Goal: Task Accomplishment & Management: Complete application form

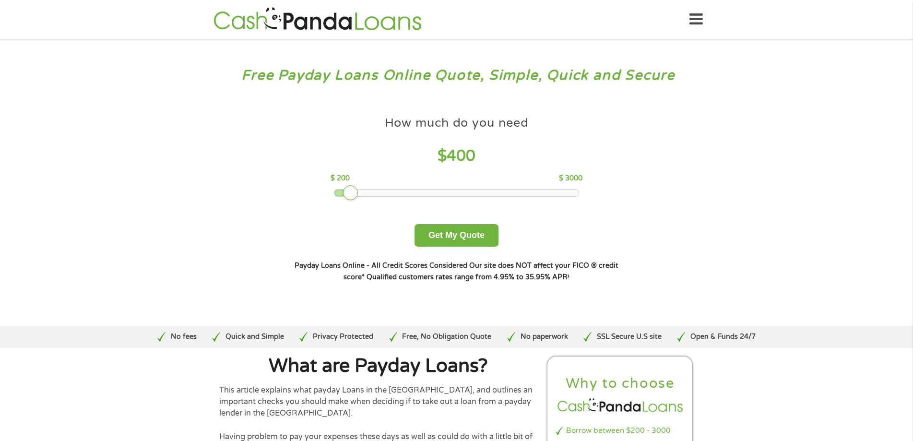
drag, startPoint x: 399, startPoint y: 195, endPoint x: 350, endPoint y: 202, distance: 49.4
click at [350, 202] on div "How much do you need $ 400 $ 200 $ 3000 Get My Quote" at bounding box center [456, 178] width 336 height 135
drag, startPoint x: 351, startPoint y: 197, endPoint x: 346, endPoint y: 192, distance: 6.8
click at [346, 192] on div at bounding box center [341, 192] width 15 height 15
click at [462, 229] on button "Get My Quote" at bounding box center [456, 235] width 84 height 23
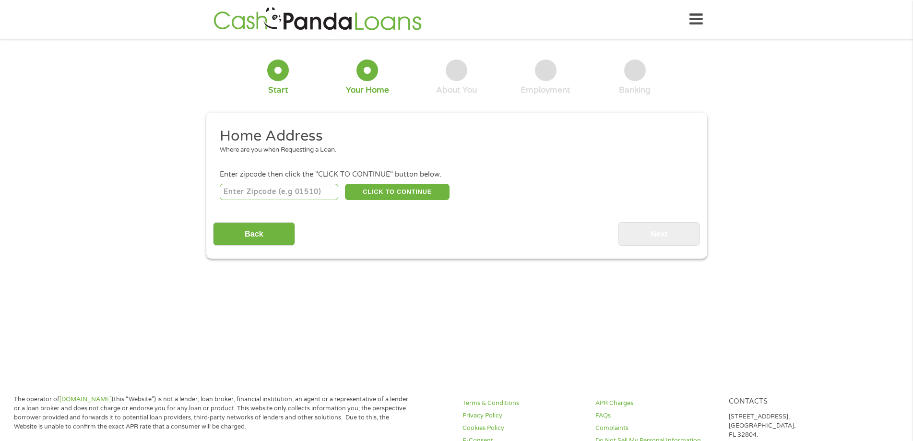
click at [262, 187] on input "number" at bounding box center [279, 192] width 118 height 16
type input "46241"
click at [407, 194] on button "CLICK TO CONTINUE" at bounding box center [397, 192] width 105 height 16
type input "46241"
type input "[GEOGRAPHIC_DATA]"
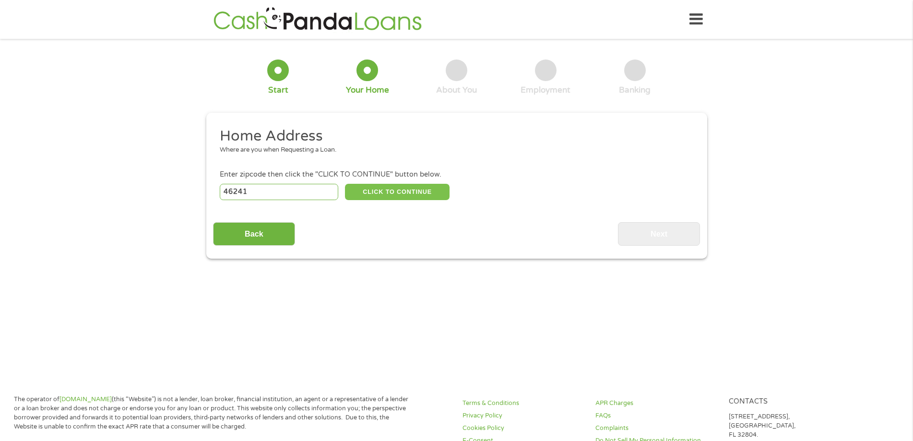
select select "[US_STATE]"
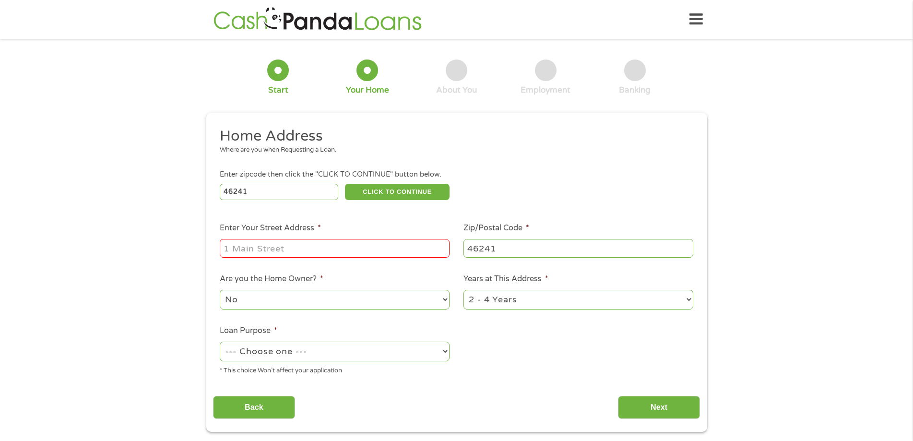
click at [339, 242] on input "Enter Your Street Address *" at bounding box center [335, 248] width 230 height 18
type input "[STREET_ADDRESS]"
click at [529, 332] on ul "Home Address Where are you when Requesting a Loan. Enter zipcode then click the…" at bounding box center [456, 255] width 487 height 256
click at [363, 353] on select "--- Choose one --- Pay Bills Debt Consolidation Home Improvement Major Purchase…" at bounding box center [335, 352] width 230 height 20
select select "paybills"
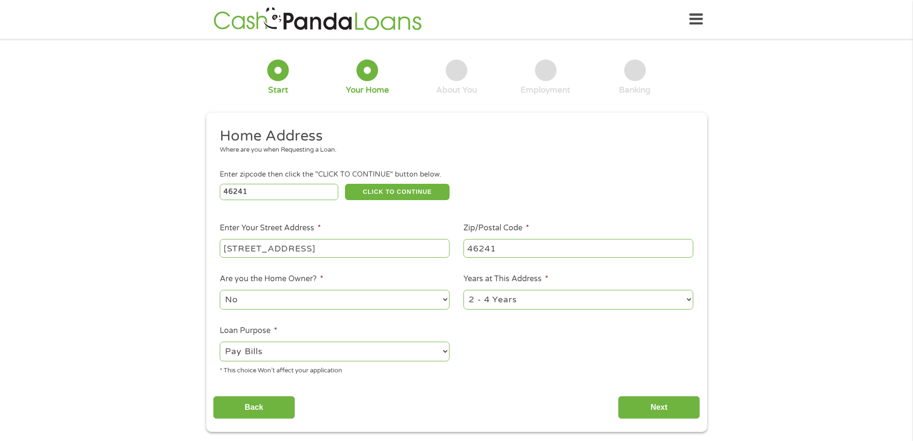
click at [220, 342] on select "--- Choose one --- Pay Bills Debt Consolidation Home Improvement Major Purchase…" at bounding box center [335, 352] width 230 height 20
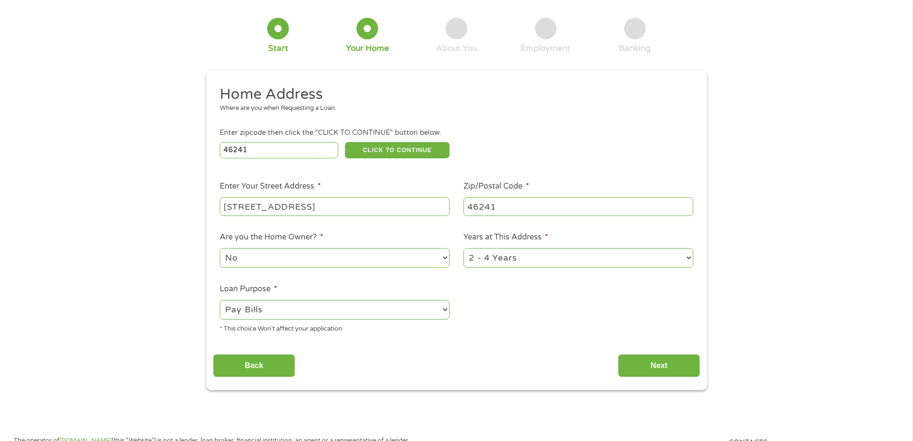
scroll to position [96, 0]
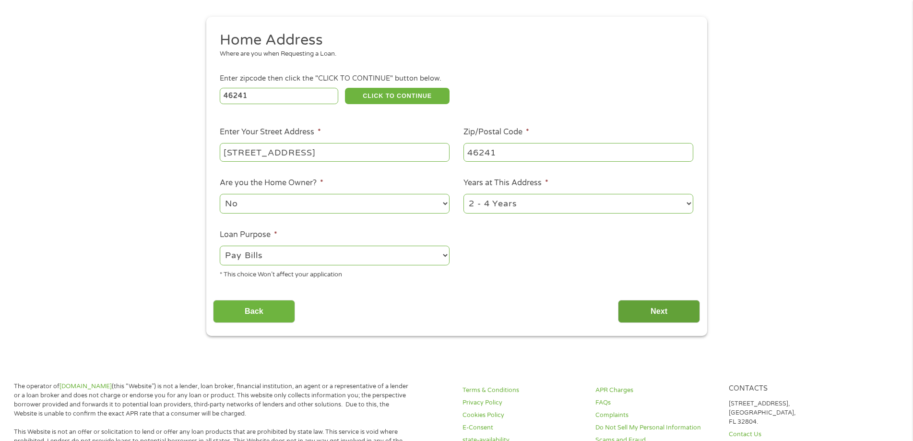
click at [666, 309] on input "Next" at bounding box center [659, 312] width 82 height 24
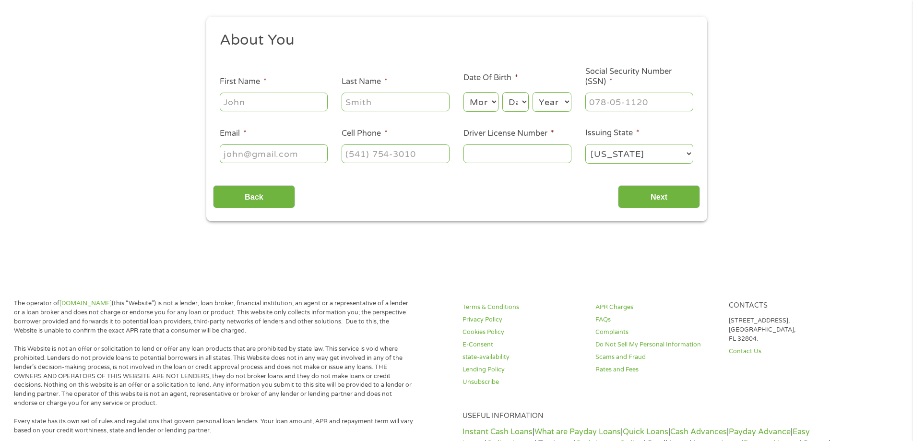
scroll to position [0, 0]
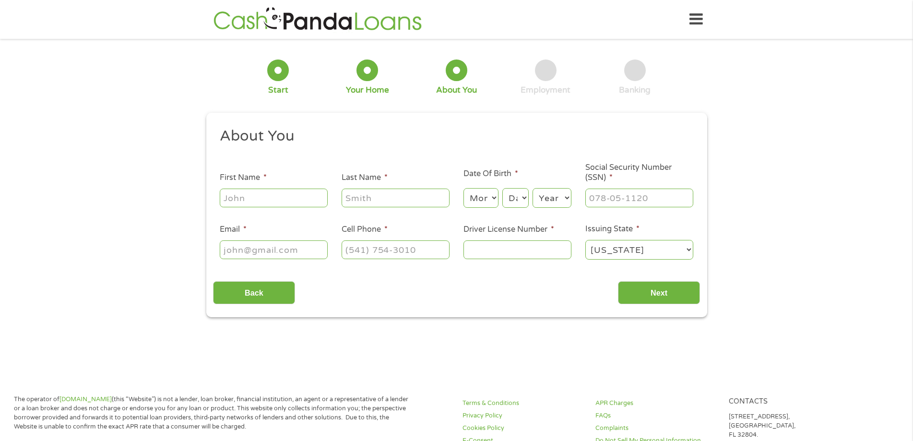
click at [258, 198] on input "First Name *" at bounding box center [274, 197] width 108 height 18
type input "DAMEONNA"
click at [389, 194] on input "Last Name *" at bounding box center [396, 197] width 108 height 18
type input "[PERSON_NAME]"
click at [480, 200] on select "Month 1 2 3 4 5 6 7 8 9 10 11 12" at bounding box center [480, 198] width 35 height 20
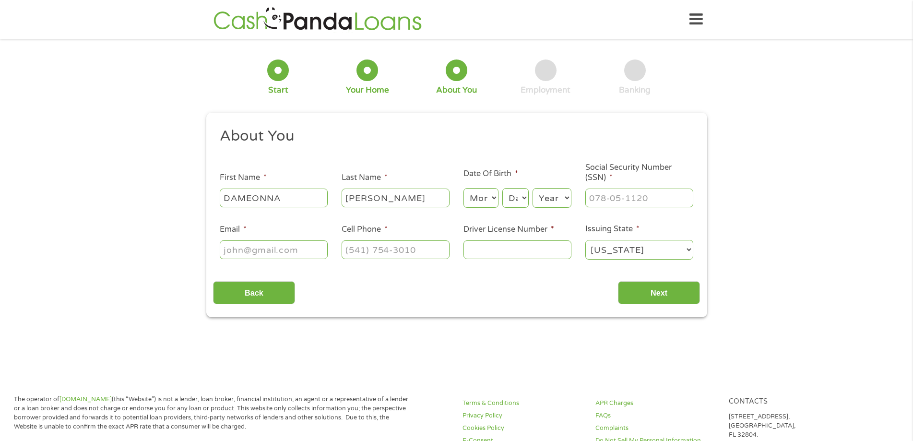
select select "6"
click at [463, 188] on select "Month 1 2 3 4 5 6 7 8 9 10 11 12" at bounding box center [480, 198] width 35 height 20
click at [515, 202] on select "Day 1 2 3 4 5 6 7 8 9 10 11 12 13 14 15 16 17 18 19 20 21 22 23 24 25 26 27 28 …" at bounding box center [515, 198] width 26 height 20
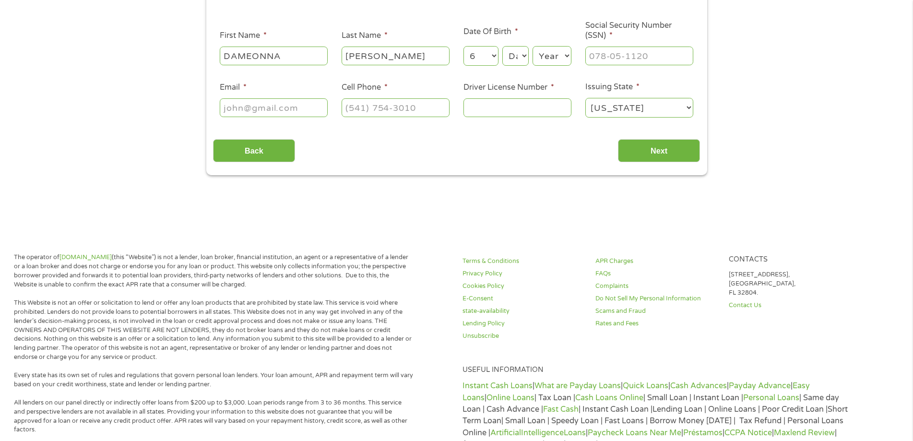
scroll to position [96, 0]
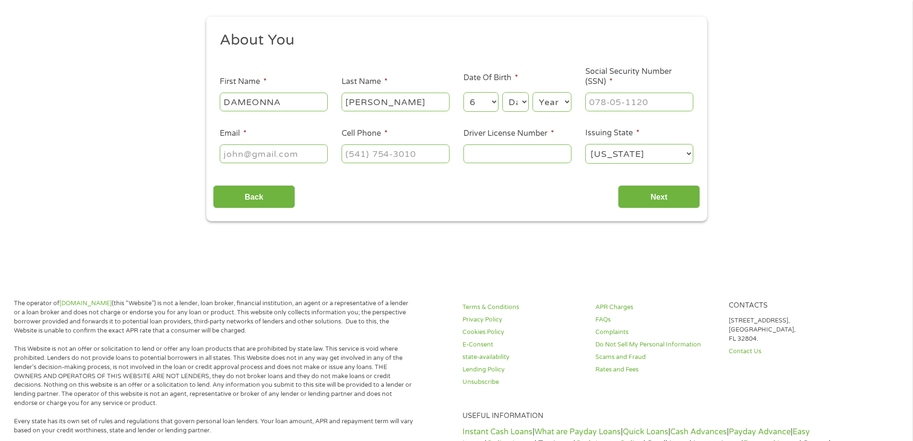
click at [507, 111] on select "Day 1 2 3 4 5 6 7 8 9 10 11 12 13 14 15 16 17 18 19 20 21 22 23 24 25 26 27 28 …" at bounding box center [515, 102] width 26 height 20
select select "27"
click at [502, 92] on select "Day 1 2 3 4 5 6 7 8 9 10 11 12 13 14 15 16 17 18 19 20 21 22 23 24 25 26 27 28 …" at bounding box center [515, 102] width 26 height 20
click at [545, 110] on select "Year [DATE] 2006 2005 2004 2003 2002 2001 2000 1999 1998 1997 1996 1995 1994 19…" at bounding box center [551, 102] width 39 height 20
select select "2002"
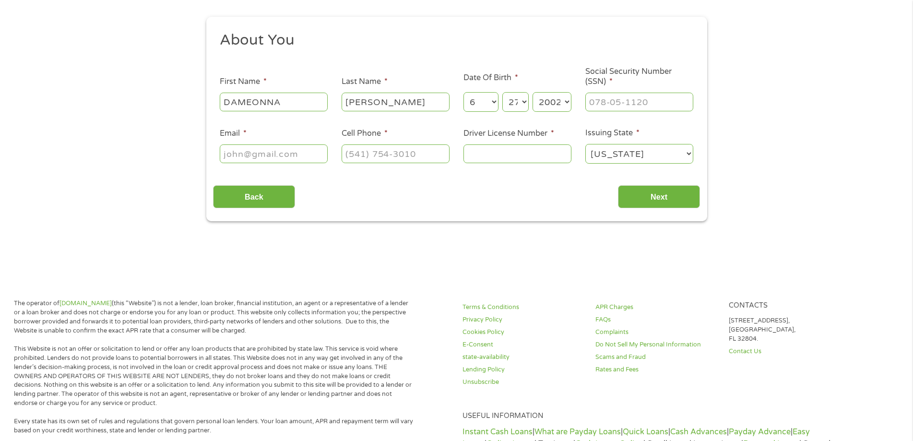
click at [532, 92] on select "Year [DATE] 2006 2005 2004 2003 2002 2001 2000 1999 1998 1997 1996 1995 1994 19…" at bounding box center [551, 102] width 39 height 20
click at [623, 95] on input "___-__-____" at bounding box center [639, 102] width 108 height 18
type input "312-25-7333"
click at [287, 159] on input "Email *" at bounding box center [274, 153] width 108 height 18
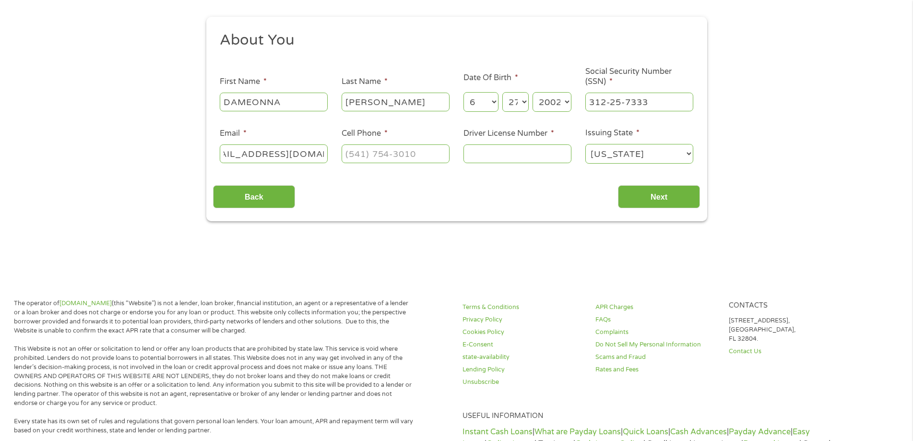
type input "[EMAIL_ADDRESS][DOMAIN_NAME]"
click at [366, 152] on input "(___) ___-____" at bounding box center [396, 153] width 108 height 18
type input "[PHONE_NUMBER]"
click at [538, 149] on input "Driver License Number *" at bounding box center [517, 153] width 108 height 18
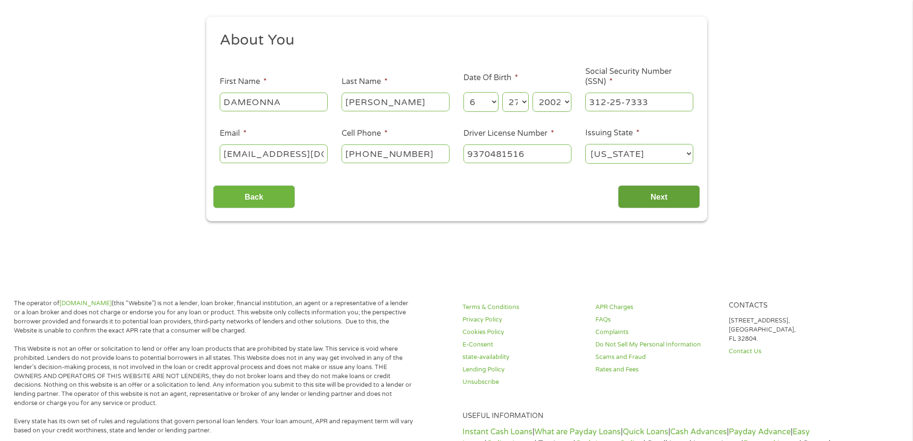
type input "9370481516"
click at [683, 198] on input "Next" at bounding box center [659, 197] width 82 height 24
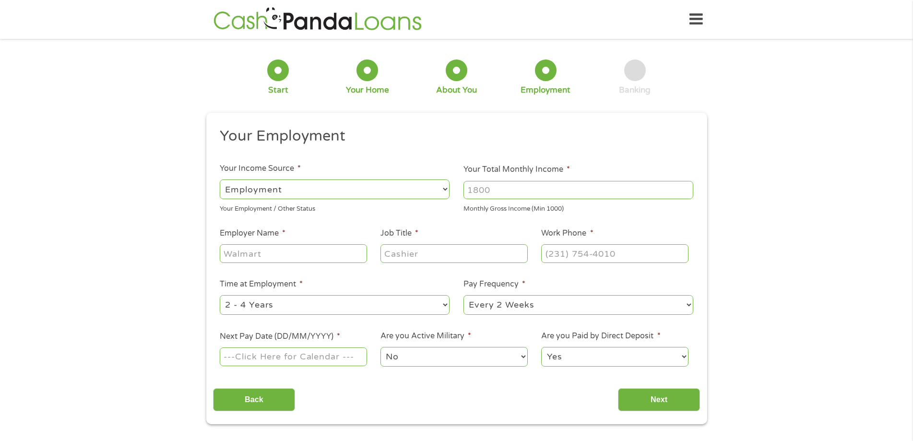
click at [510, 193] on input "Your Total Monthly Income *" at bounding box center [578, 190] width 230 height 18
type input "2313"
click at [324, 247] on input "Employer Name *" at bounding box center [293, 253] width 147 height 18
type input "EZPAWN"
click at [398, 262] on input "Job Title *" at bounding box center [453, 253] width 147 height 18
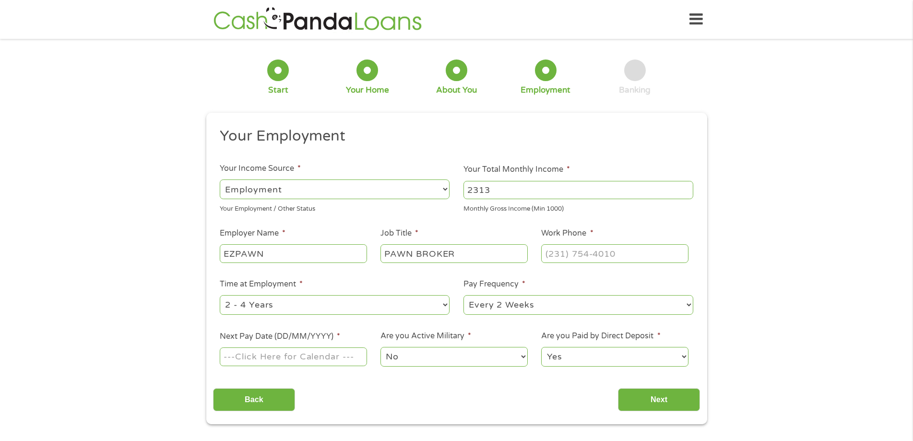
type input "PAWN BROKER"
click at [558, 250] on input "(___) ___-____" at bounding box center [614, 253] width 147 height 18
type input "[PHONE_NUMBER]"
click at [236, 351] on input "Next Pay Date (DD/MM/YYYY) *" at bounding box center [293, 356] width 147 height 18
type input "[DATE]"
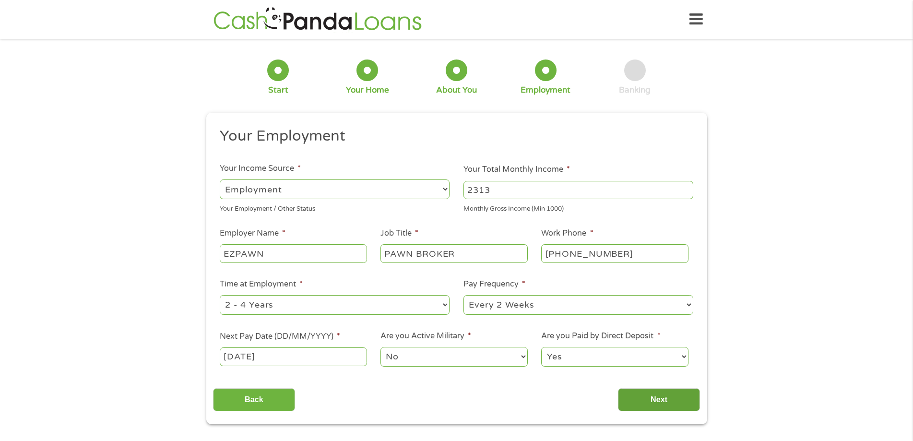
click at [669, 399] on input "Next" at bounding box center [659, 400] width 82 height 24
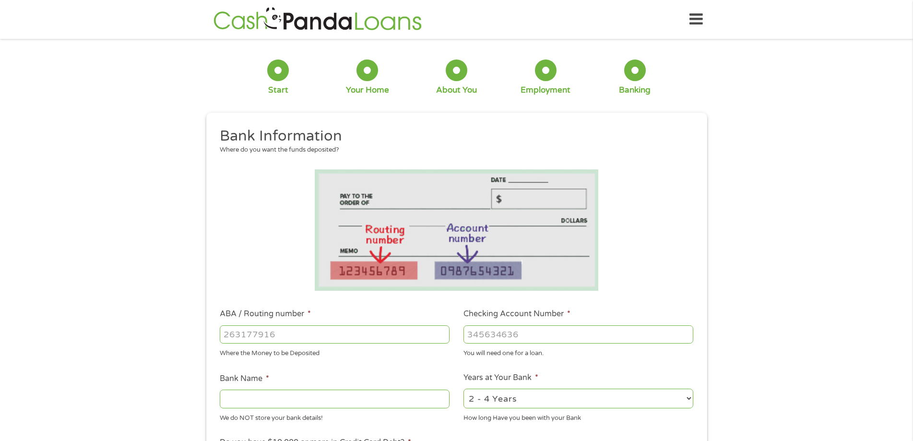
click at [362, 334] on input "ABA / Routing number *" at bounding box center [335, 334] width 230 height 18
type input "074908594"
type input "FIFTH THIRD BANK"
type input "074908594"
click at [534, 331] on input "Checking Account Number *" at bounding box center [578, 334] width 230 height 18
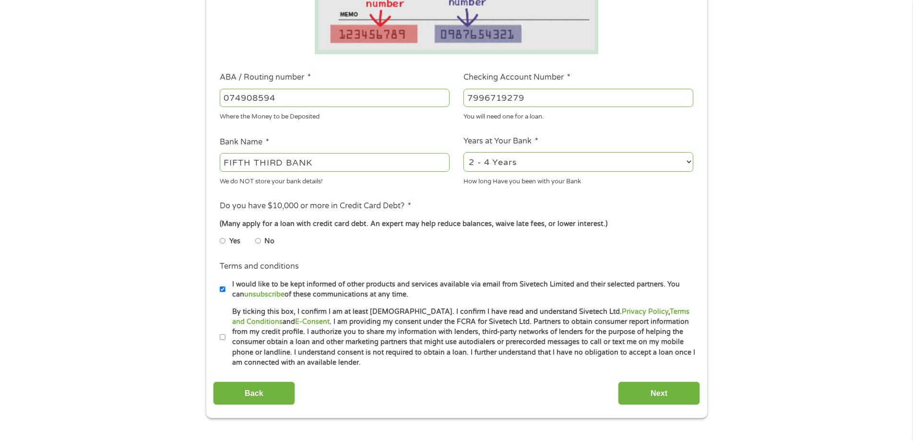
scroll to position [240, 0]
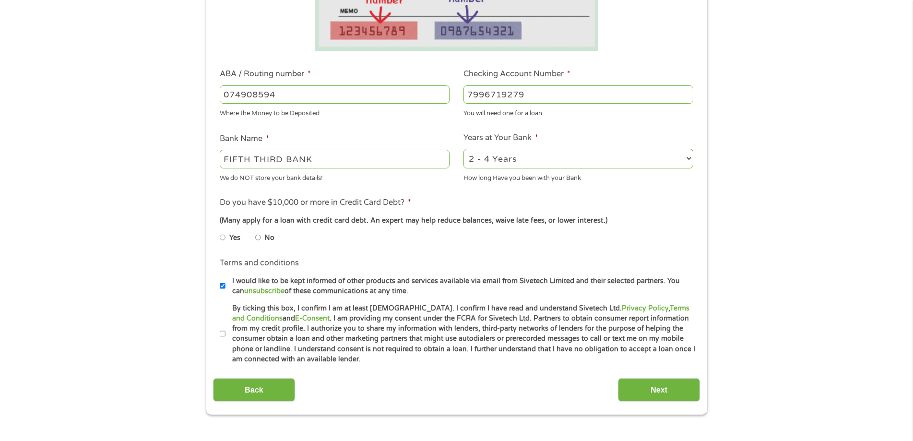
type input "7996719279"
click at [259, 236] on input "No" at bounding box center [258, 237] width 6 height 15
radio input "true"
click at [223, 333] on input "By ticking this box, I confirm I am at least [DEMOGRAPHIC_DATA]. I confirm I ha…" at bounding box center [223, 333] width 6 height 15
checkbox input "true"
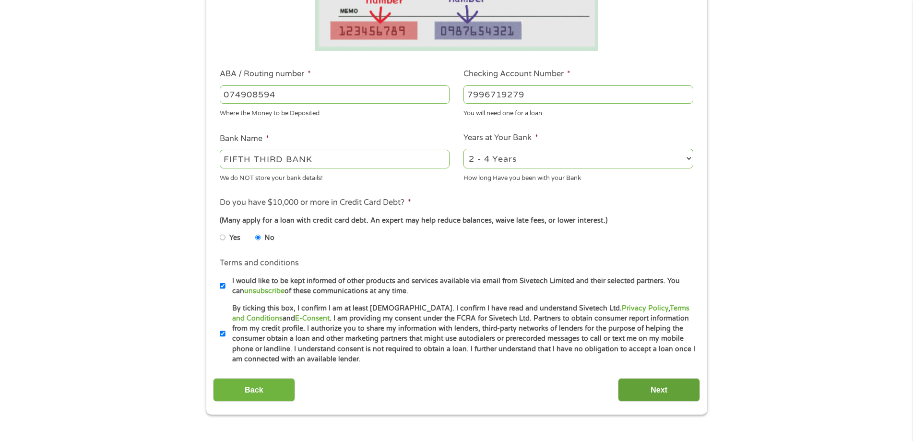
click at [673, 393] on input "Next" at bounding box center [659, 390] width 82 height 24
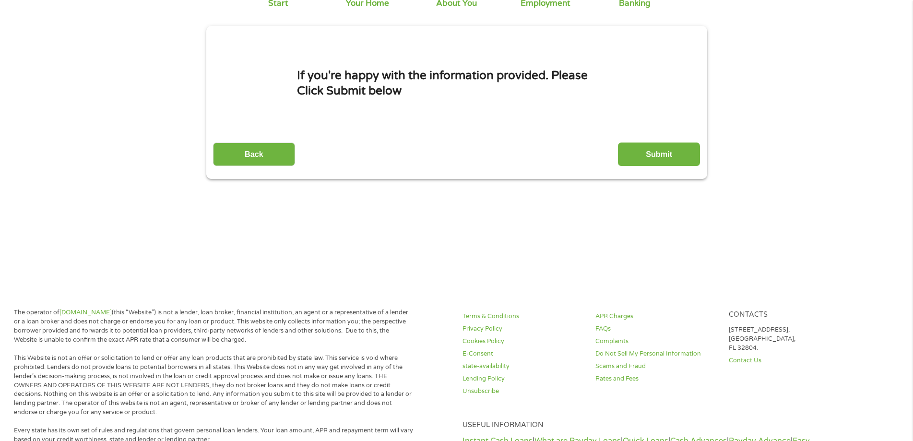
scroll to position [0, 0]
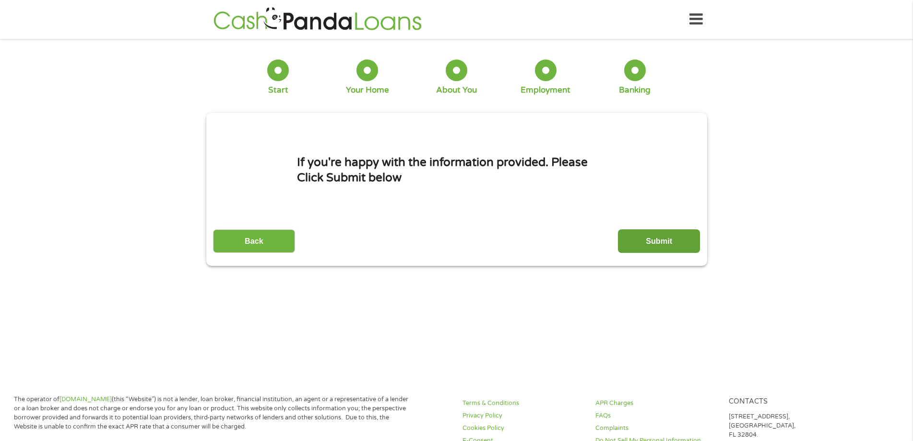
click at [639, 241] on input "Submit" at bounding box center [659, 241] width 82 height 24
